Goal: Check status: Check status

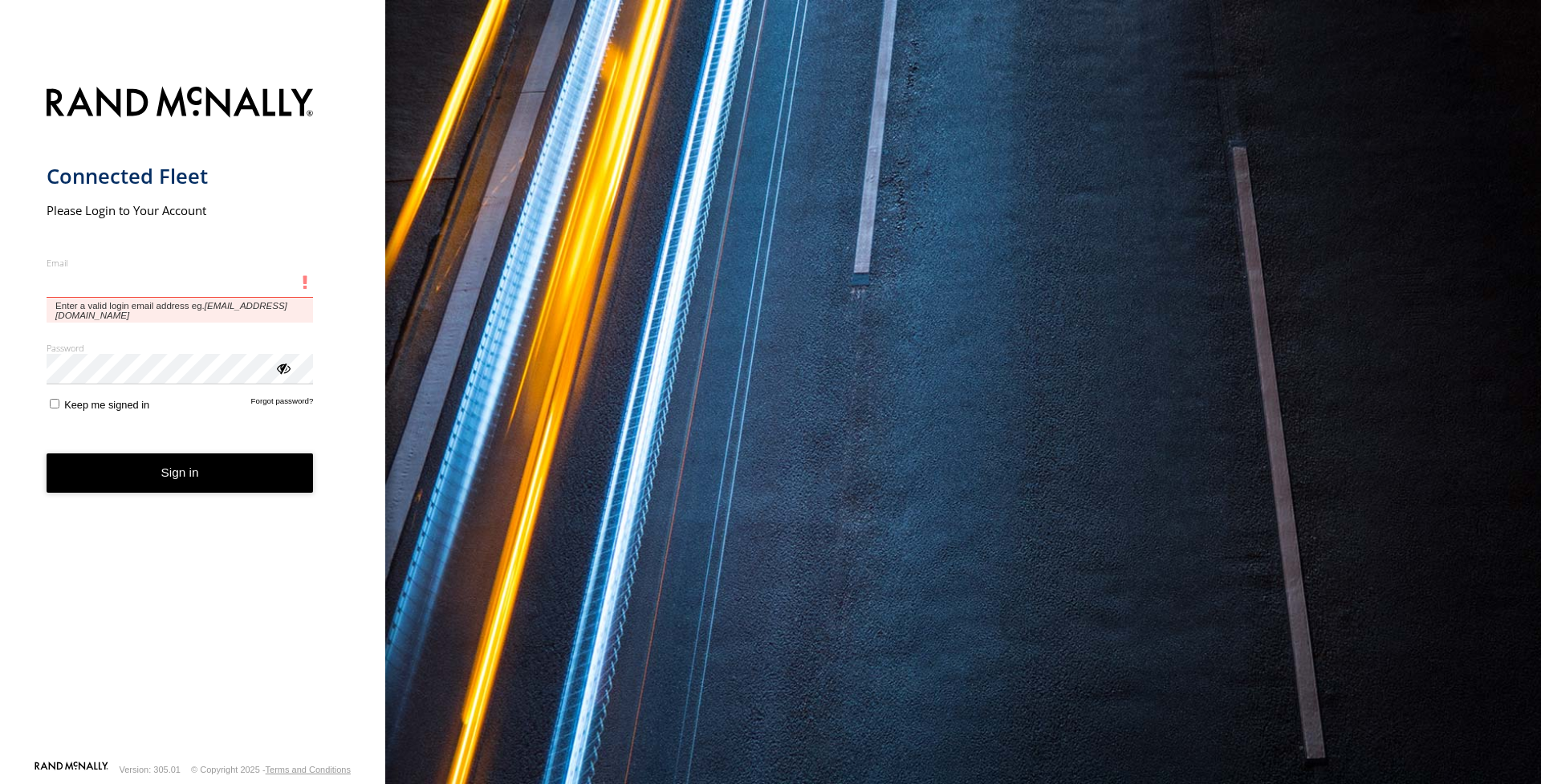
type input "**********"
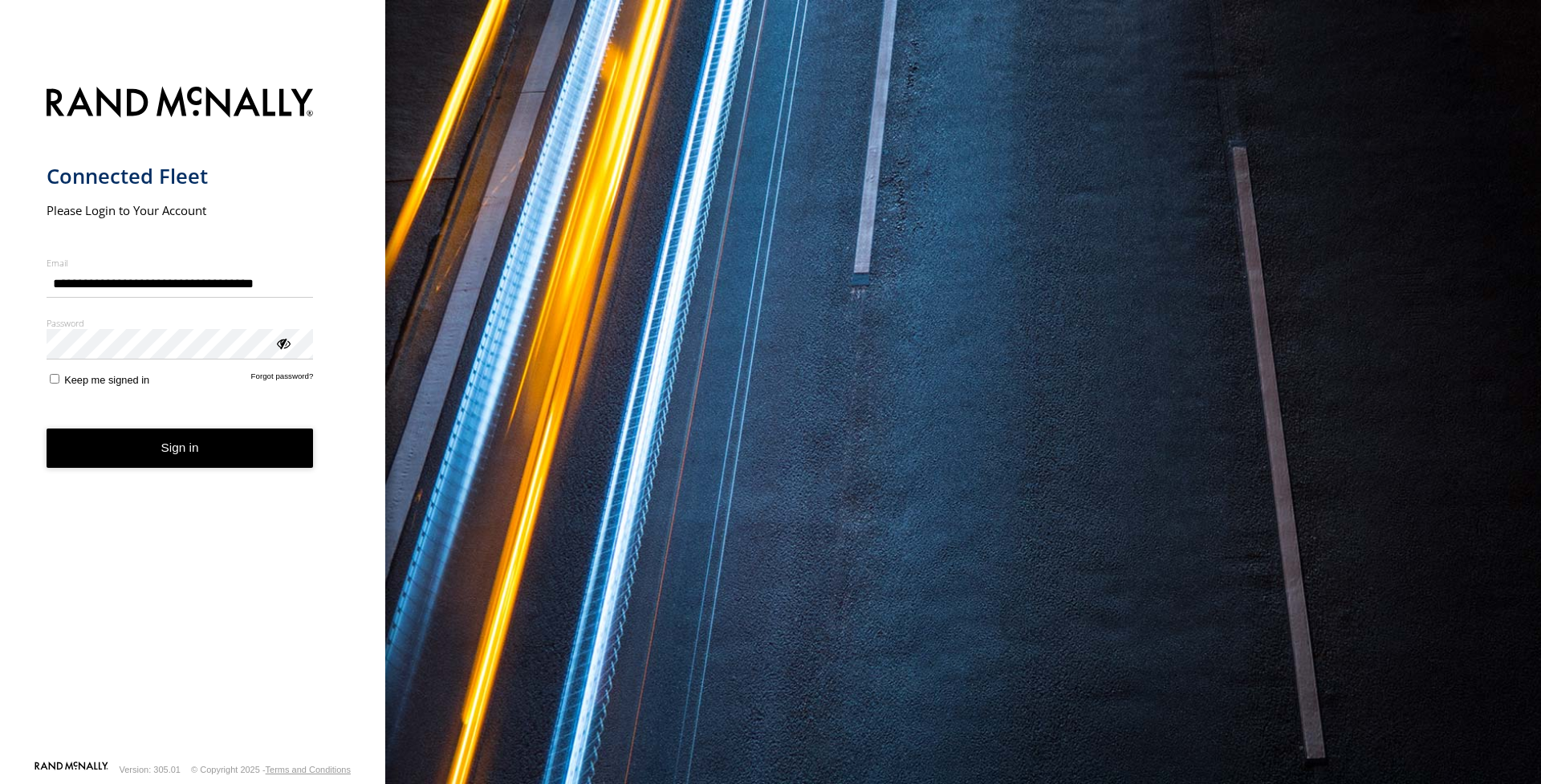
click at [169, 451] on button "Sign in" at bounding box center [180, 449] width 267 height 39
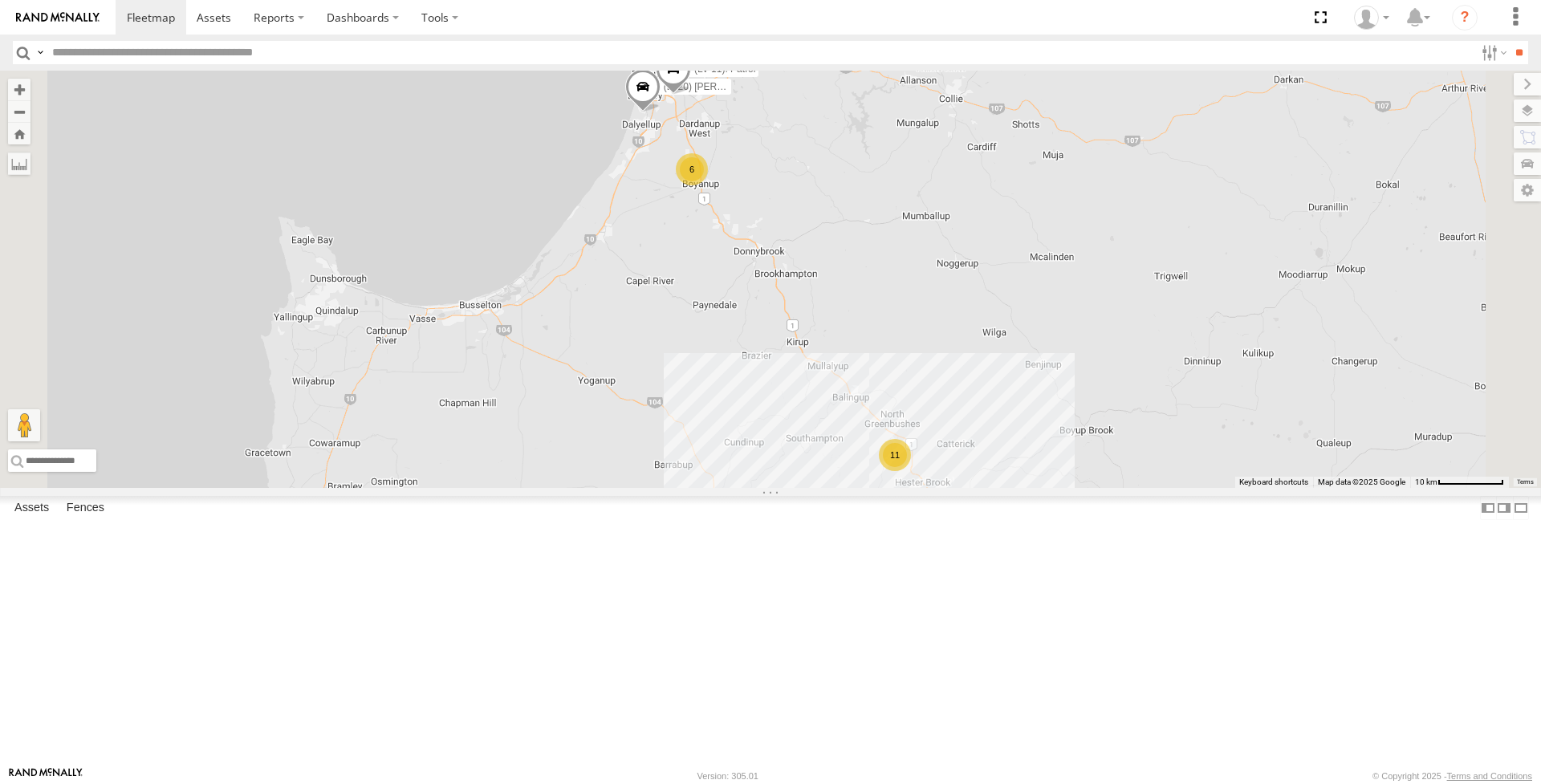
click at [0, 0] on div "(WC01) Water Truck" at bounding box center [0, 0] width 0 height 0
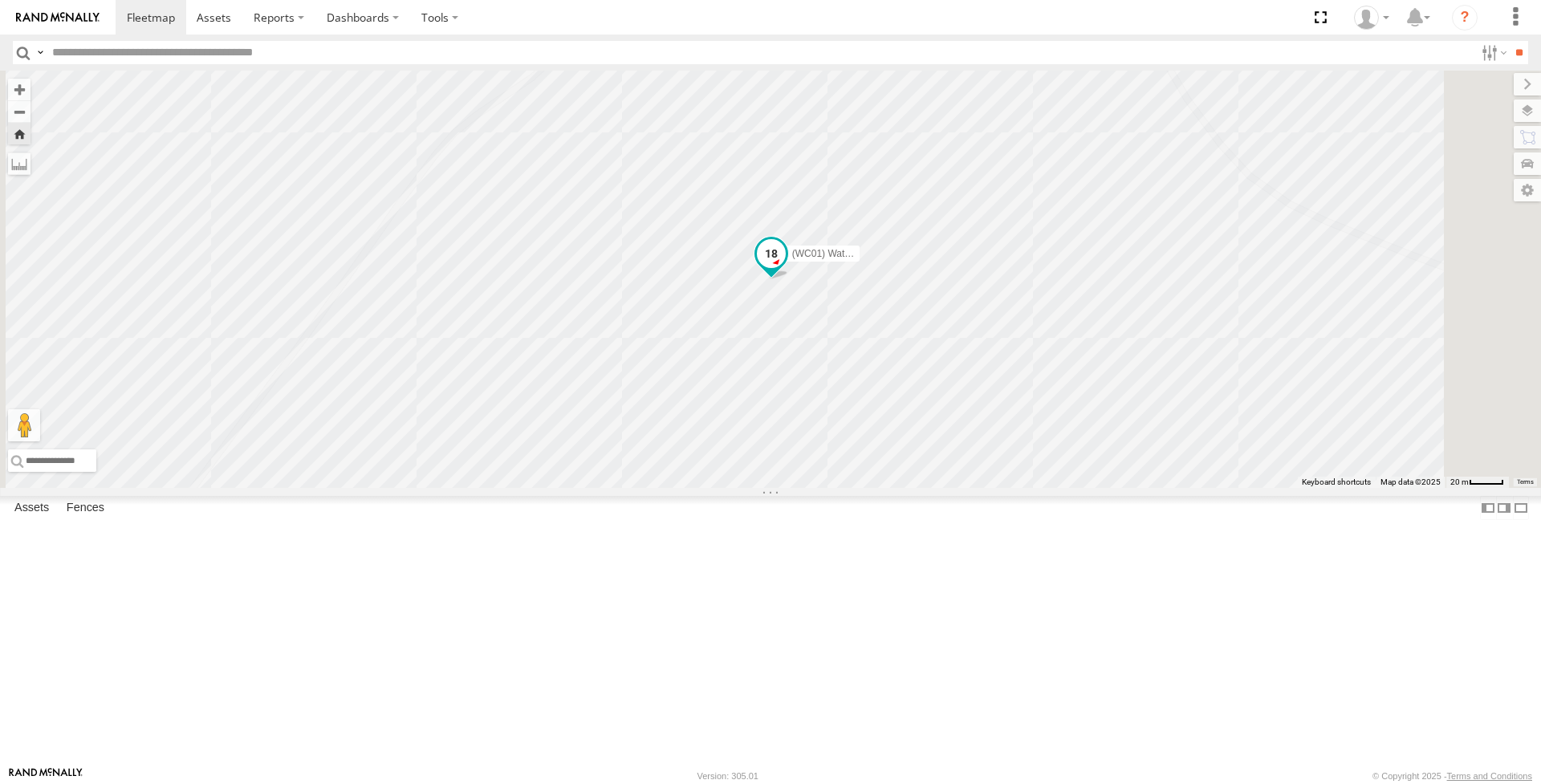
click at [879, 259] on span "(WC01) Water Truck" at bounding box center [836, 253] width 88 height 11
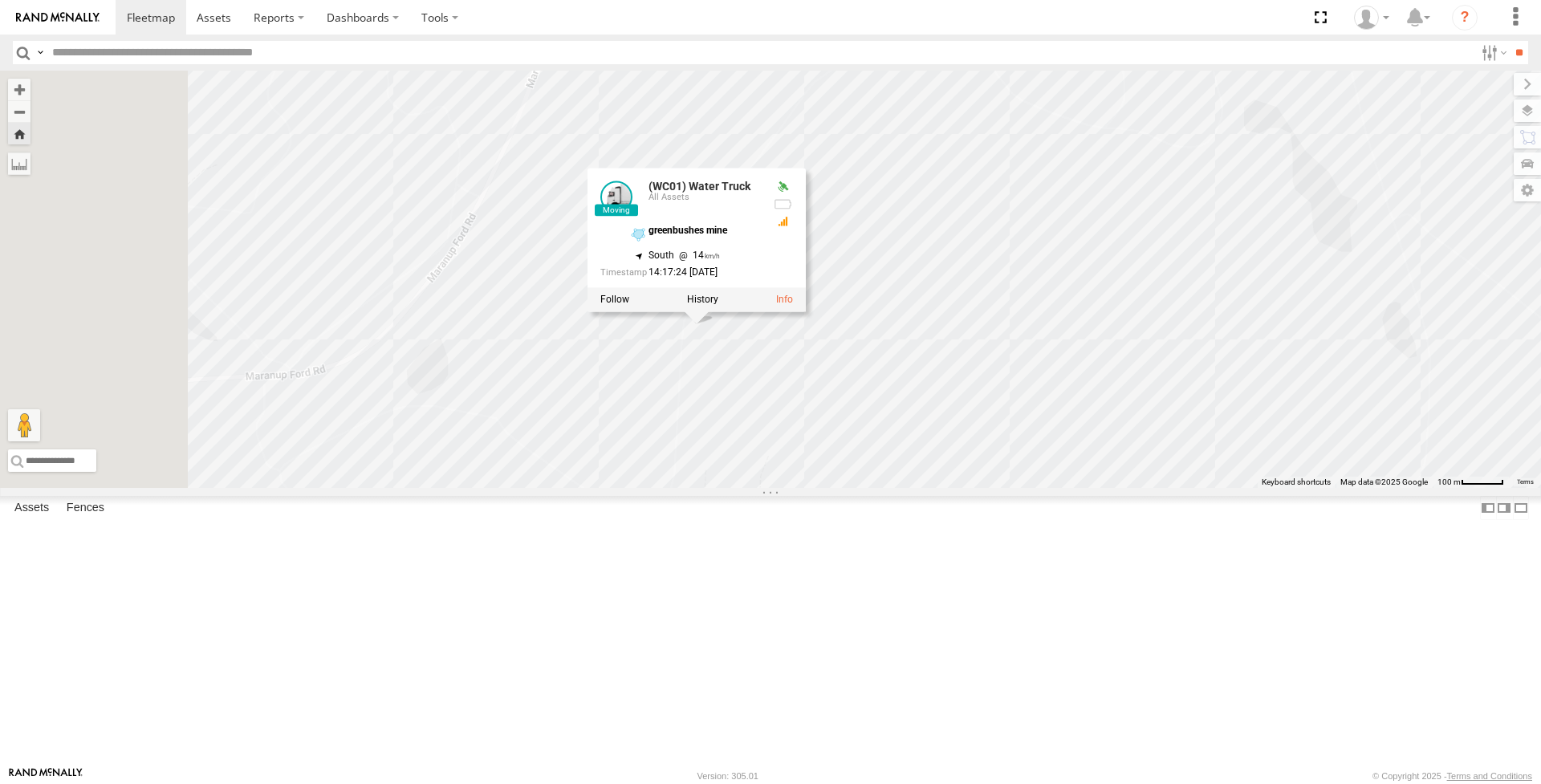
drag, startPoint x: 1008, startPoint y: 596, endPoint x: 1122, endPoint y: 331, distance: 288.5
click at [1106, 352] on div "(WC01) Water Truck (WC01) Water Truck All Assets greenbushes mine -33.87463 , 1…" at bounding box center [770, 279] width 1541 height 418
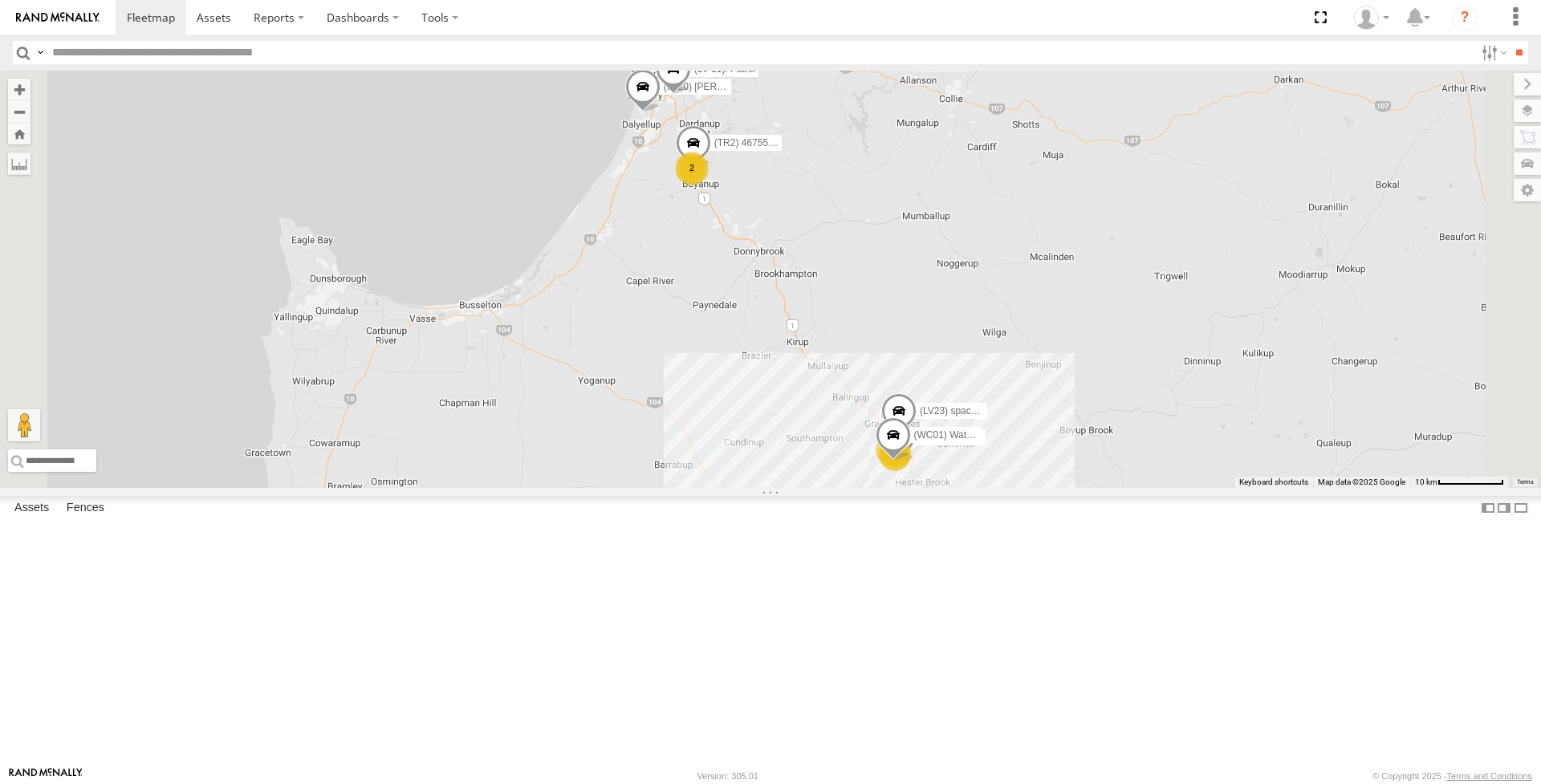
click at [1002, 440] on span "(WC01) Water Truck" at bounding box center [958, 435] width 88 height 11
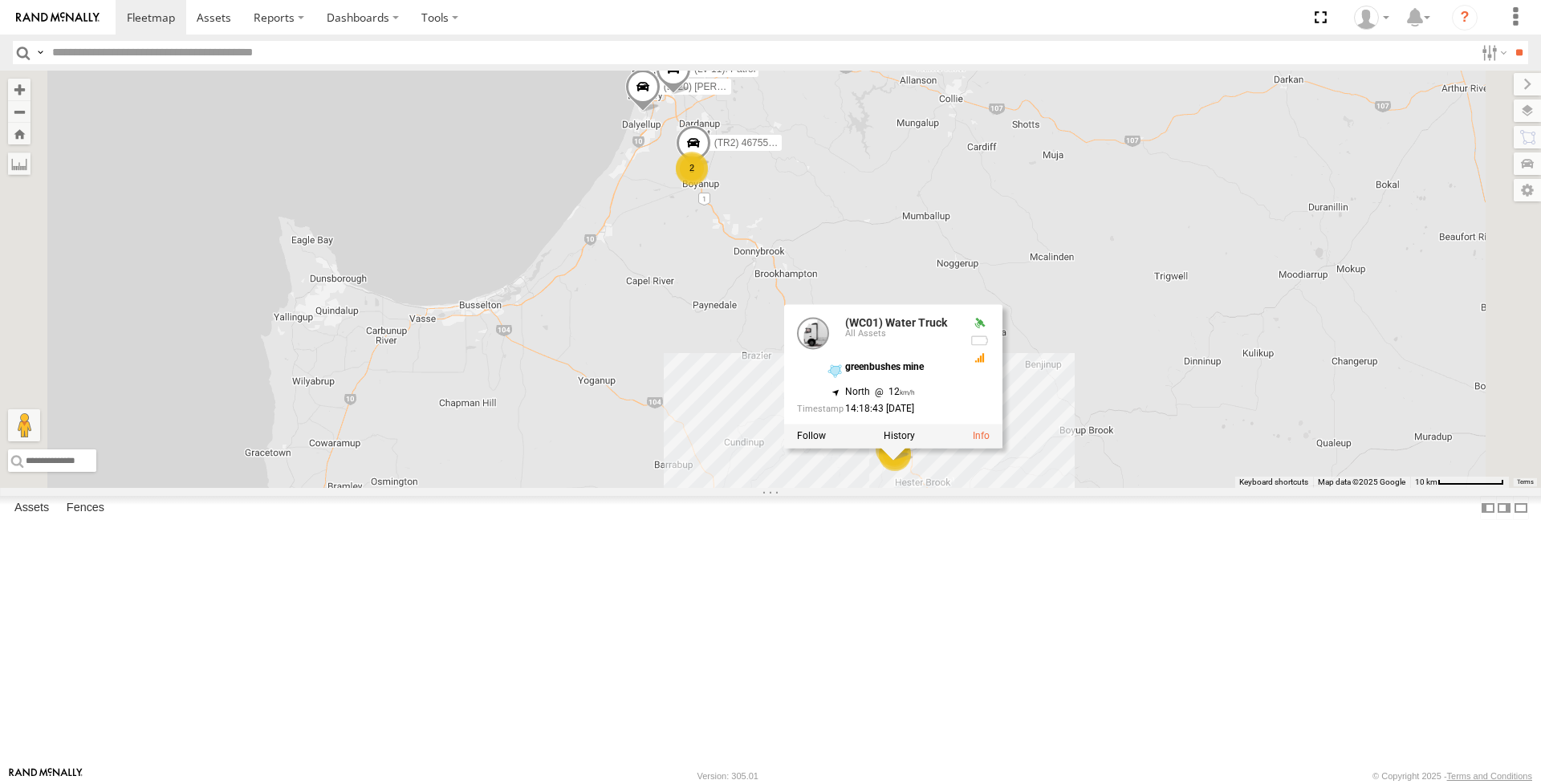
click at [707, 184] on div "2" at bounding box center [692, 167] width 32 height 32
